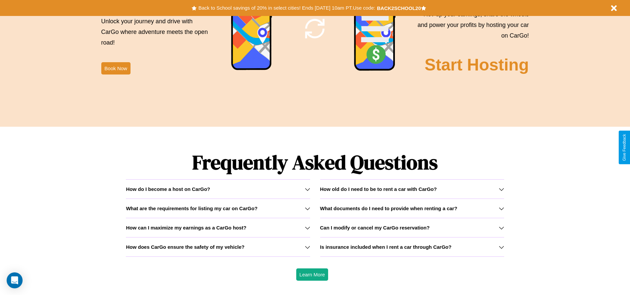
scroll to position [953, 0]
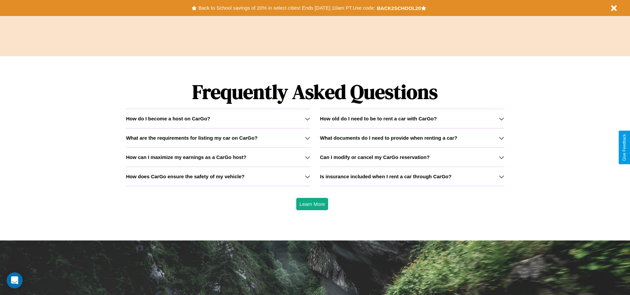
click at [412, 176] on h3 "Is insurance included when I rent a car through CarGo?" at bounding box center [386, 176] width 132 height 6
click at [218, 157] on h3 "How can I maximize my earnings as a CarGo host?" at bounding box center [186, 157] width 121 height 6
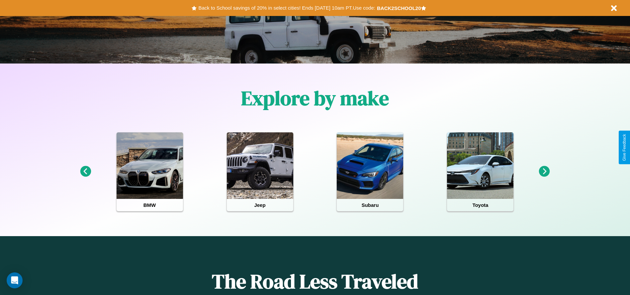
scroll to position [0, 0]
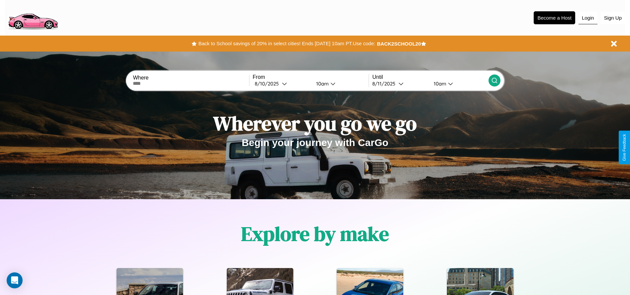
click at [588, 18] on button "Login" at bounding box center [587, 18] width 19 height 13
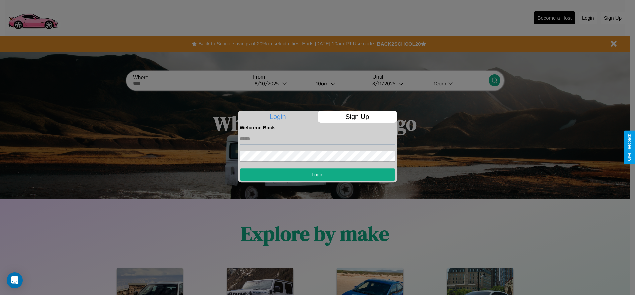
click at [317, 138] on input "text" at bounding box center [317, 138] width 155 height 11
type input "**********"
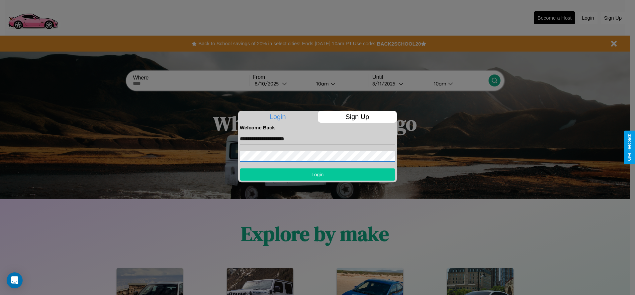
click at [317, 174] on button "Login" at bounding box center [317, 174] width 155 height 12
